Goal: Transaction & Acquisition: Purchase product/service

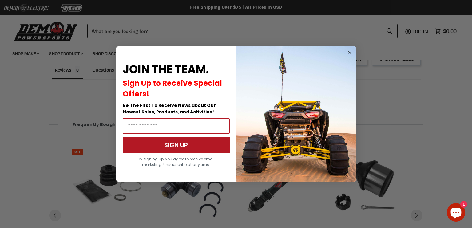
scroll to position [446, 0]
